Goal: Find specific page/section: Find specific page/section

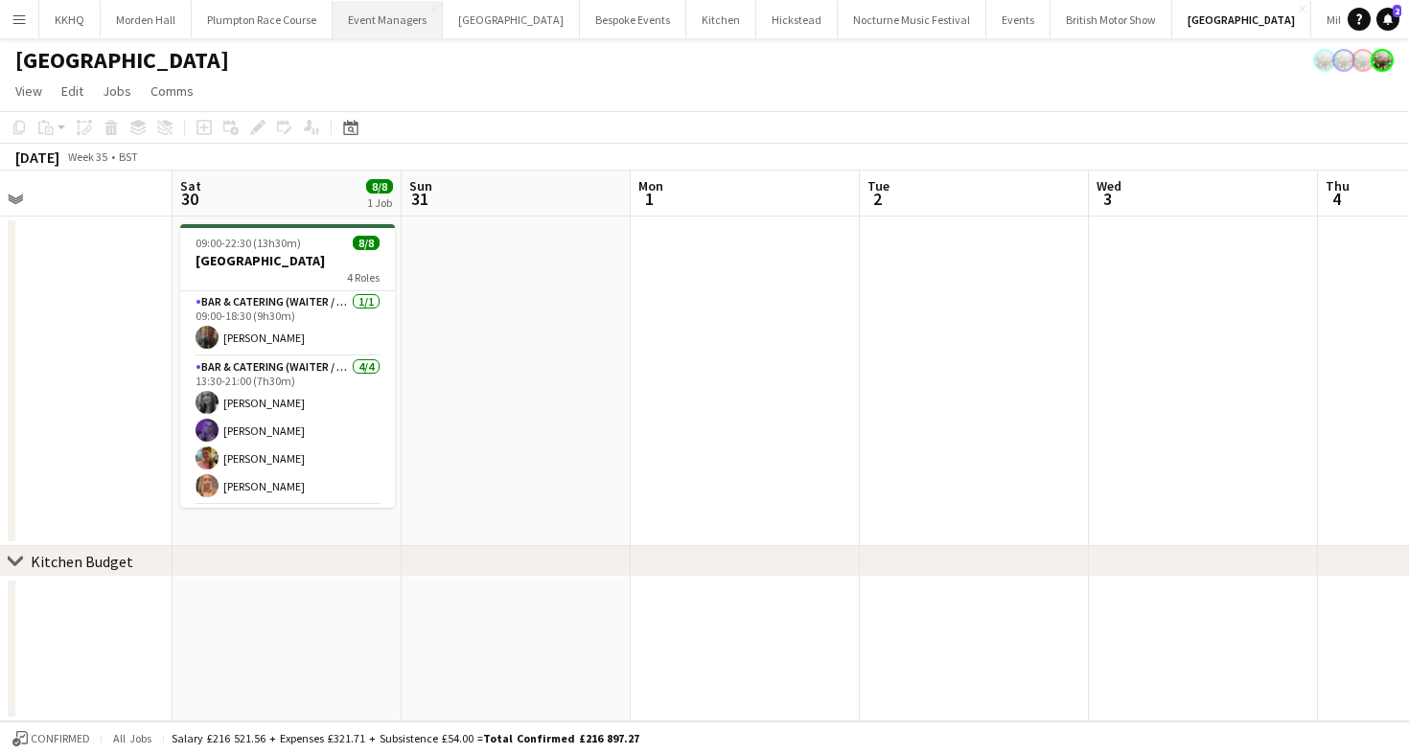
click at [423, 19] on button "Event Managers Close" at bounding box center [388, 19] width 110 height 37
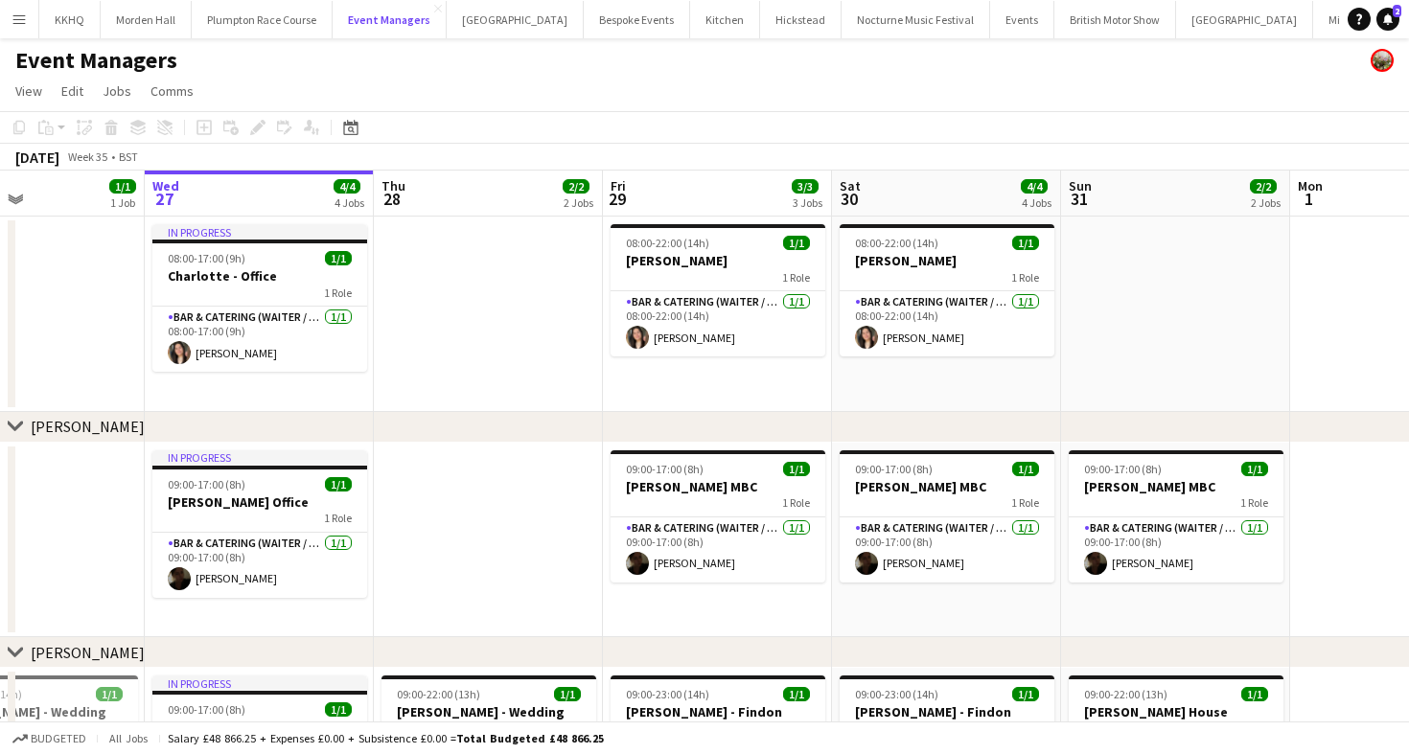
scroll to position [0, 539]
